Goal: Information Seeking & Learning: Check status

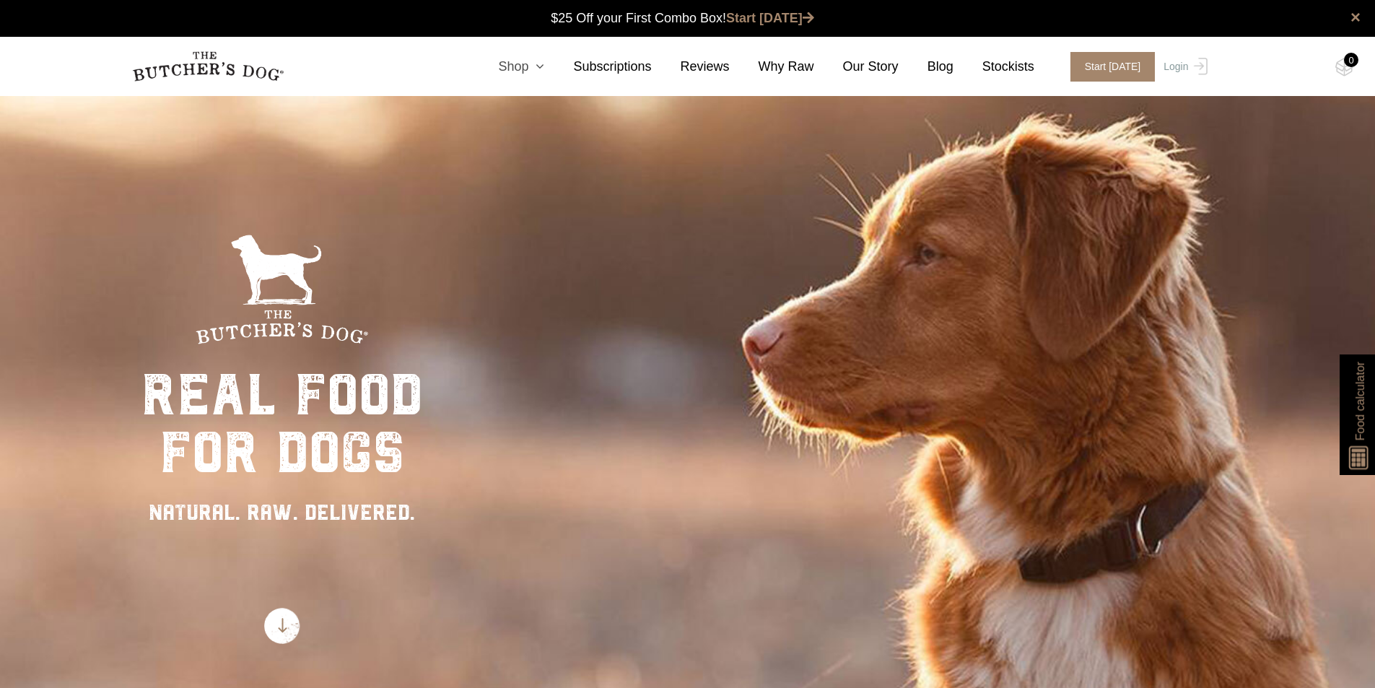
click at [544, 69] on icon at bounding box center [536, 66] width 16 height 13
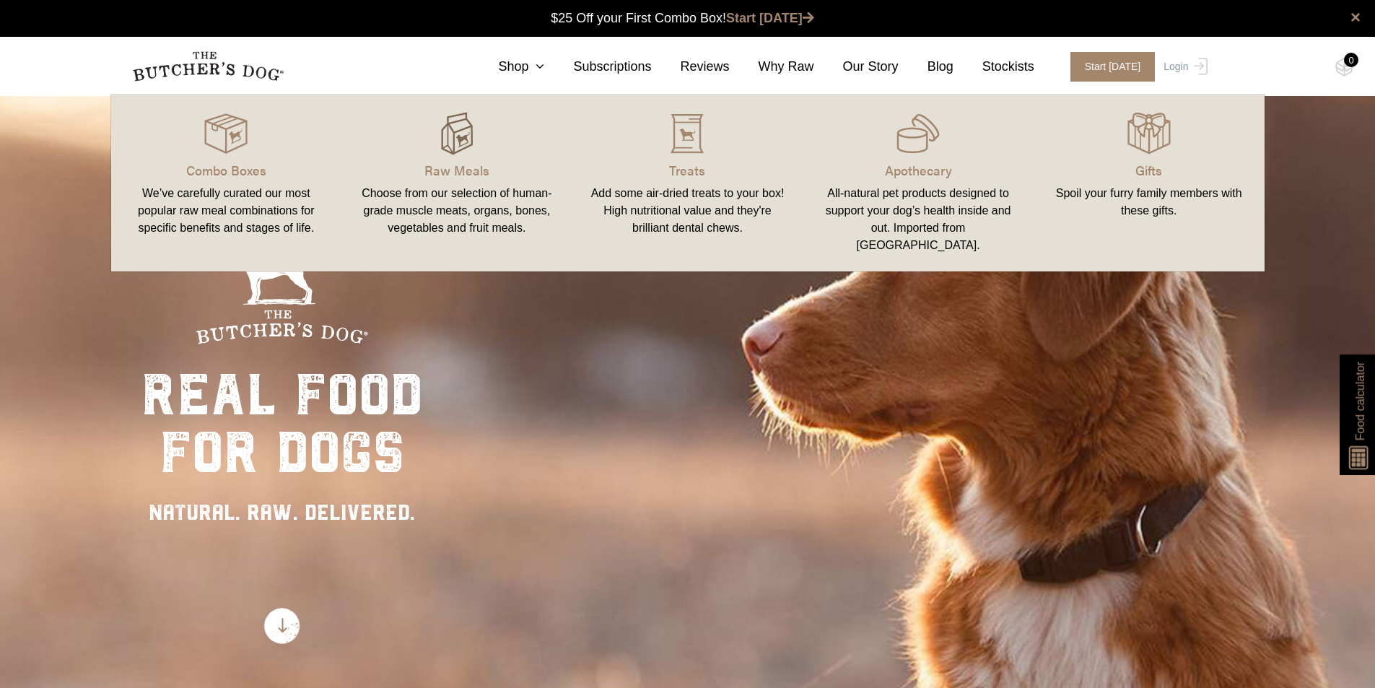
click at [442, 144] on img at bounding box center [456, 133] width 43 height 43
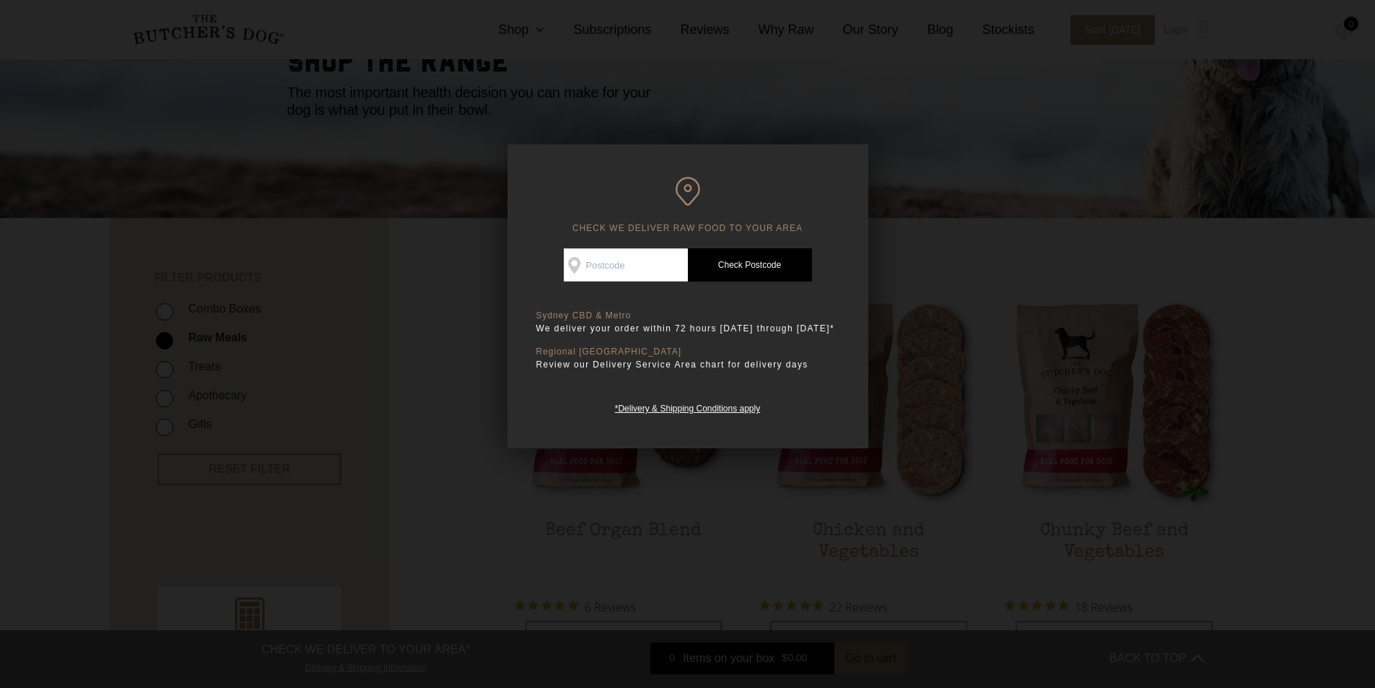
click at [643, 237] on div "CHECK WE DELIVER RAW FOOD TO YOUR AREA Good news! We deliver to your area Check…" at bounding box center [687, 296] width 361 height 304
click at [640, 255] on input "Check Availability At" at bounding box center [626, 264] width 124 height 33
type input "4504"
click at [786, 258] on link "Check Postcode" at bounding box center [750, 264] width 124 height 33
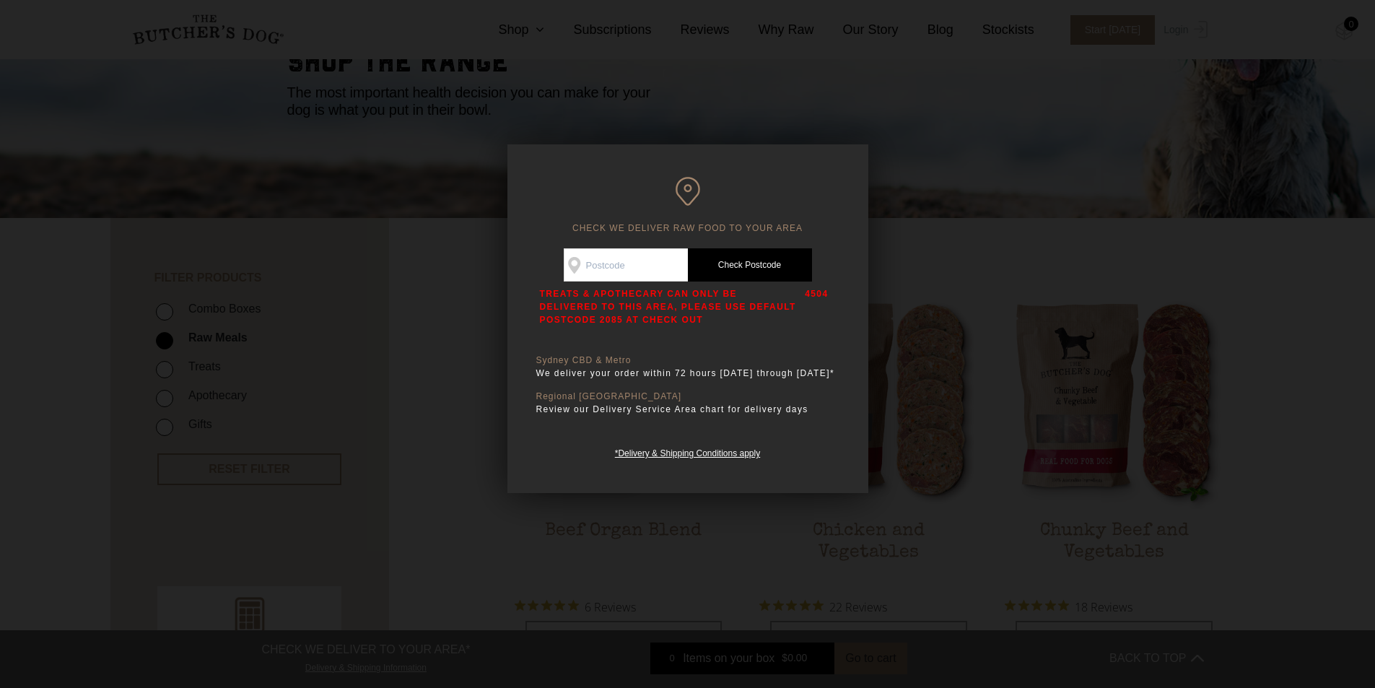
click at [1105, 123] on div at bounding box center [687, 344] width 1375 height 688
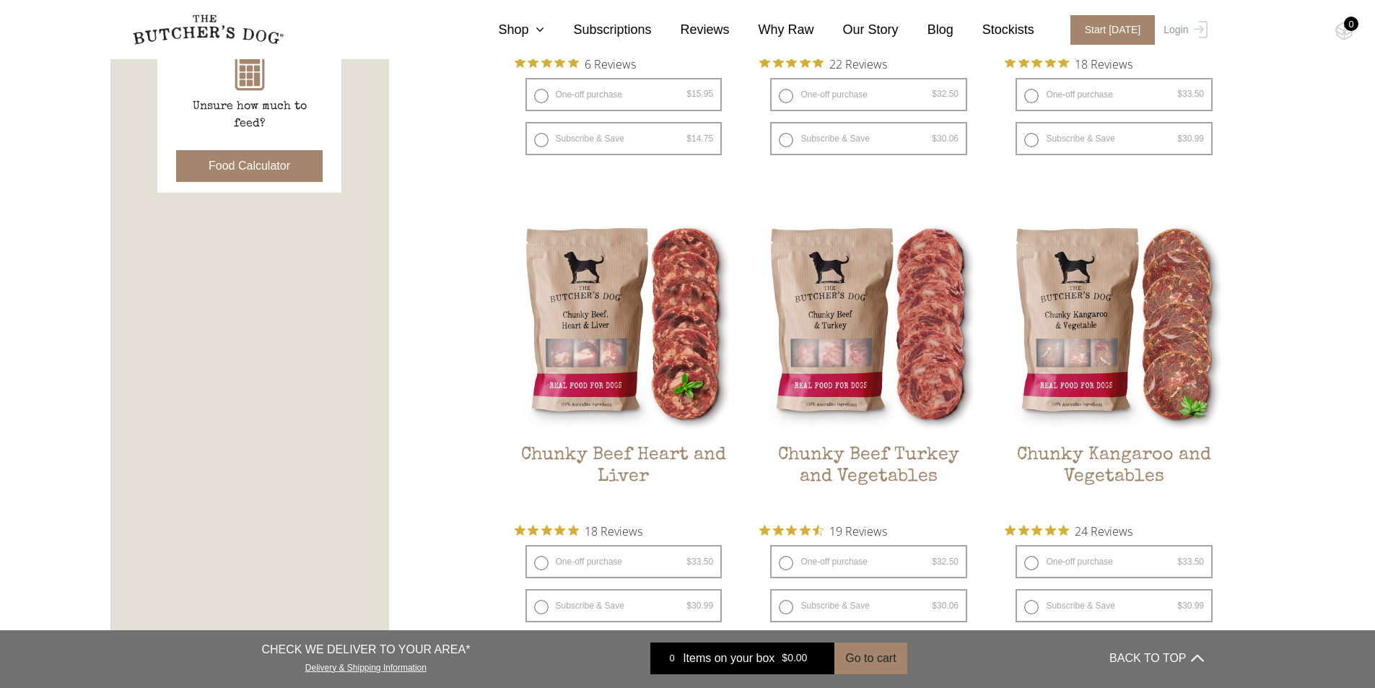
scroll to position [1010, 0]
